Goal: Task Accomplishment & Management: Complete application form

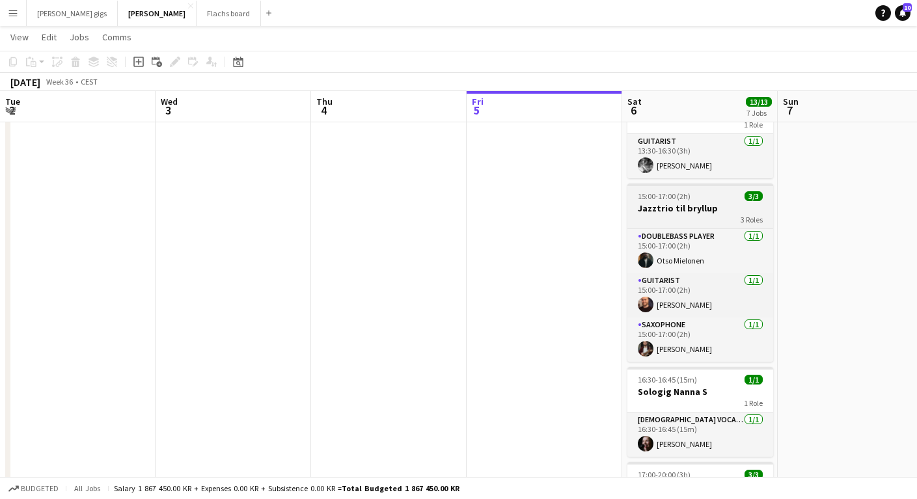
scroll to position [0, 397]
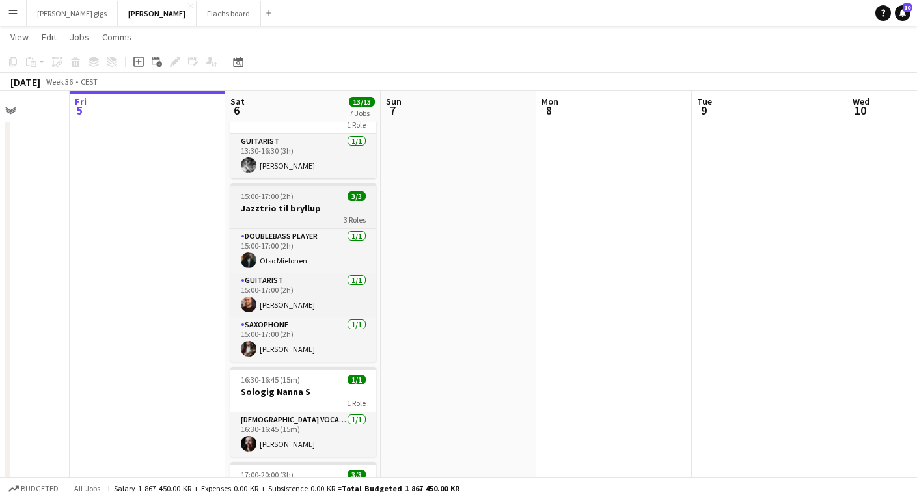
click at [320, 192] on div "15:00-17:00 (2h) 3/3" at bounding box center [303, 196] width 146 height 10
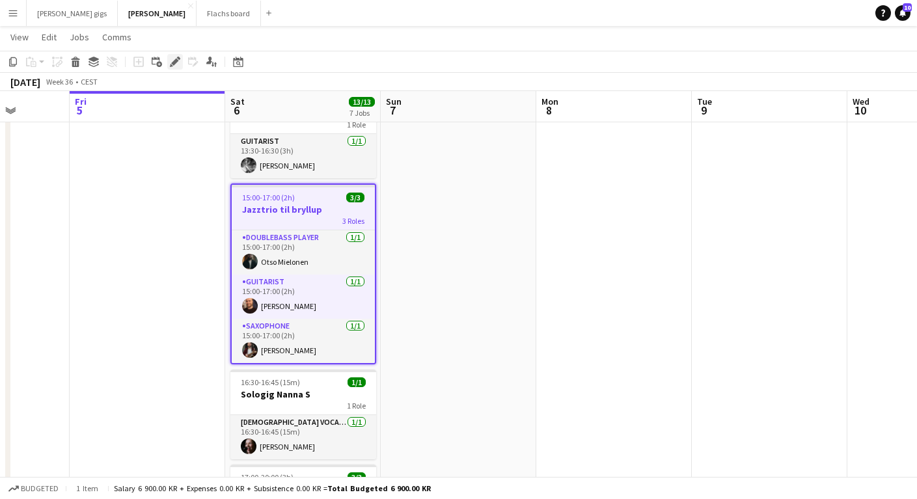
click at [174, 63] on icon at bounding box center [174, 62] width 7 height 7
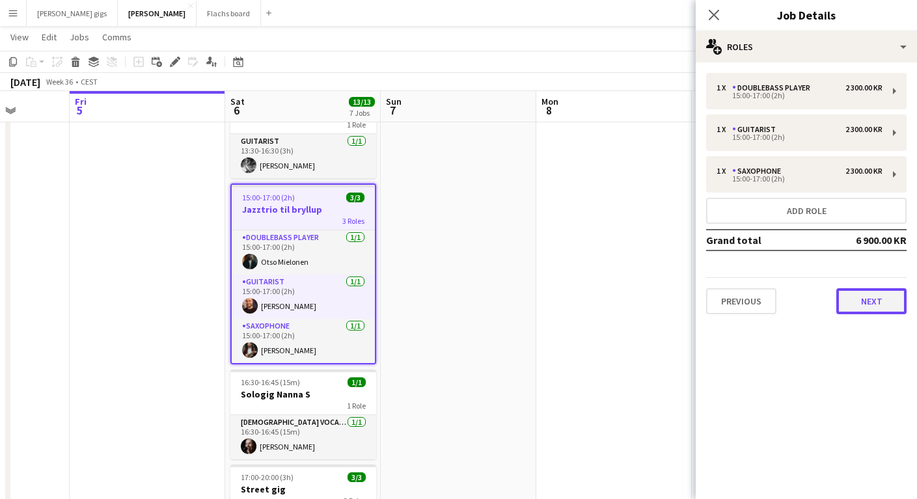
click at [868, 296] on button "Next" at bounding box center [871, 301] width 70 height 26
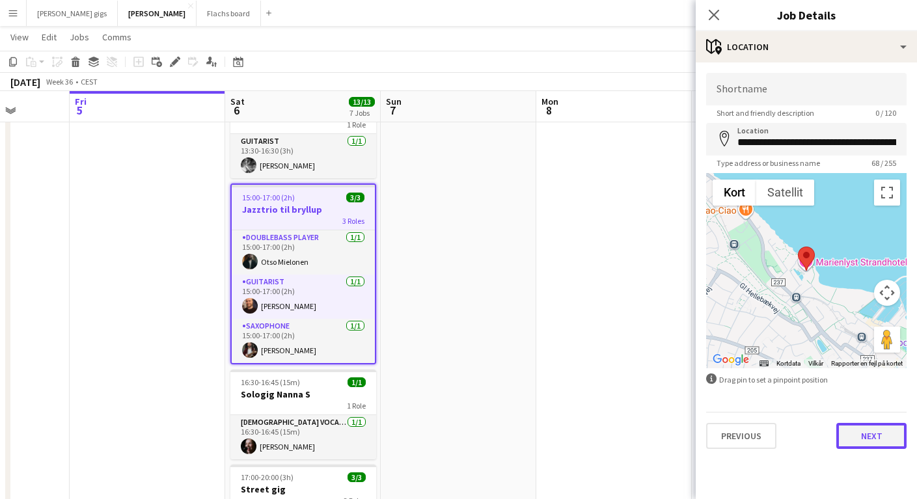
click at [874, 437] on button "Next" at bounding box center [871, 436] width 70 height 26
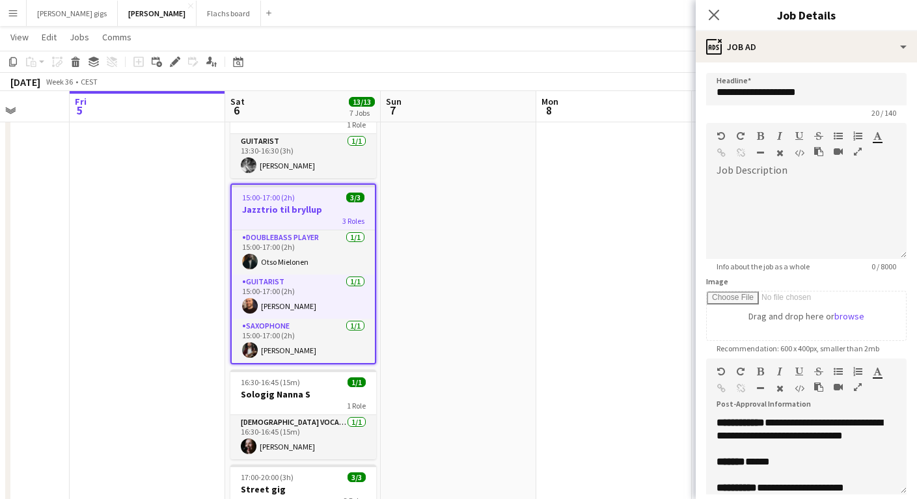
scroll to position [375, 0]
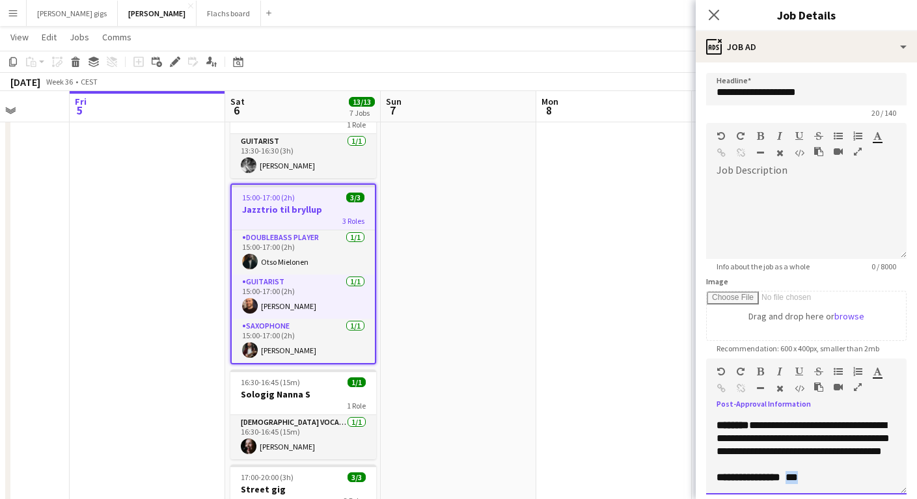
drag, startPoint x: 802, startPoint y: 478, endPoint x: 855, endPoint y: 477, distance: 52.7
click at [855, 477] on p "**********" at bounding box center [807, 477] width 180 height 13
paste div
click at [412, 241] on app-date-cell at bounding box center [459, 476] width 156 height 999
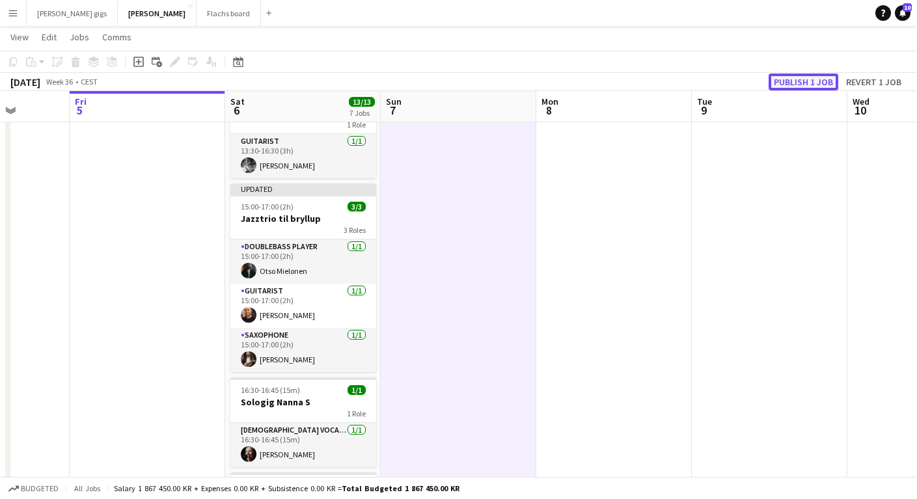
click at [786, 85] on button "Publish 1 job" at bounding box center [804, 82] width 70 height 17
